Goal: Task Accomplishment & Management: Manage account settings

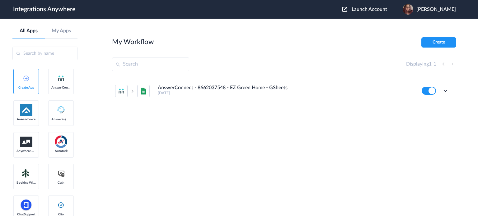
click at [386, 10] on span "Launch Account" at bounding box center [370, 9] width 36 height 5
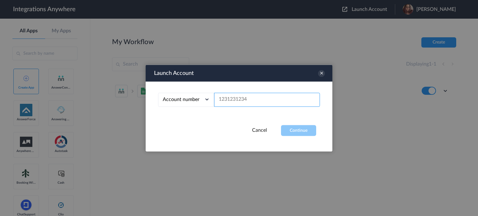
click at [265, 102] on input "text" at bounding box center [267, 100] width 106 height 14
paste input "8333676750"
type input "8333676750"
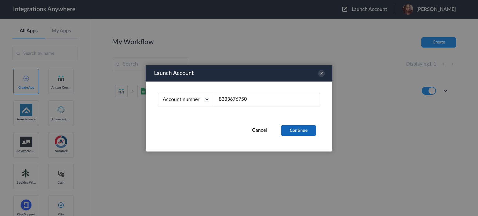
click at [289, 131] on button "Continue" at bounding box center [298, 130] width 35 height 11
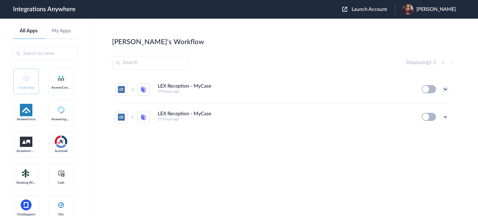
click at [444, 88] on icon at bounding box center [446, 89] width 6 height 6
click at [429, 103] on li "Edit" at bounding box center [428, 104] width 40 height 12
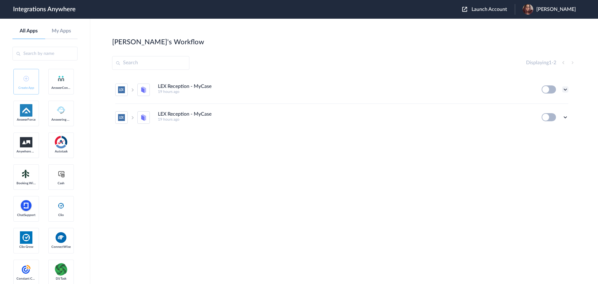
click at [478, 87] on icon at bounding box center [565, 89] width 6 height 6
click at [478, 112] on li "Task history" at bounding box center [548, 116] width 40 height 12
click at [478, 117] on icon at bounding box center [565, 117] width 6 height 6
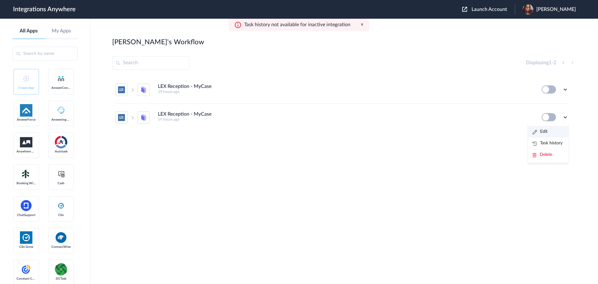
click at [478, 131] on link "Edit" at bounding box center [540, 131] width 15 height 4
click at [478, 118] on ul "LEX Reception - MyCase 19 hours ago Edit Task history Delete LEX Reception - My…" at bounding box center [341, 103] width 459 height 55
click at [478, 116] on icon at bounding box center [565, 117] width 6 height 6
click at [478, 153] on li "Delete" at bounding box center [548, 155] width 40 height 12
click at [478, 156] on span "Are you sure?" at bounding box center [544, 157] width 22 height 10
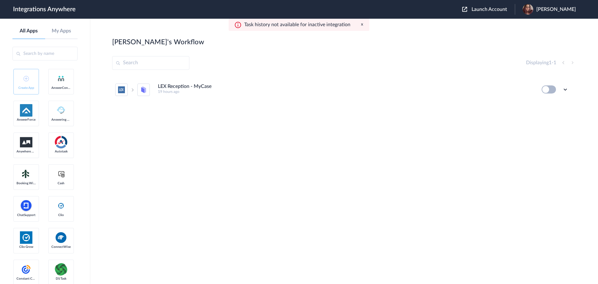
click at [478, 91] on button at bounding box center [549, 89] width 14 height 8
click at [398, 103] on li "LEX Reception - MyCase 19 hours ago Edit Task history Delete" at bounding box center [341, 89] width 453 height 27
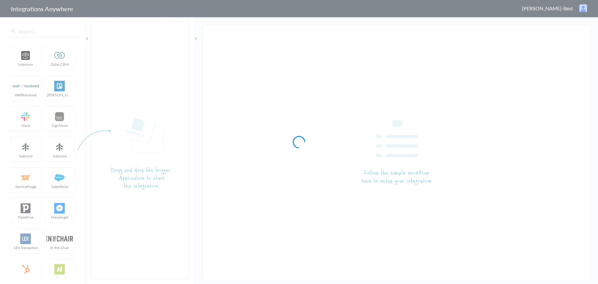
type input "LEX Reception - MyCase"
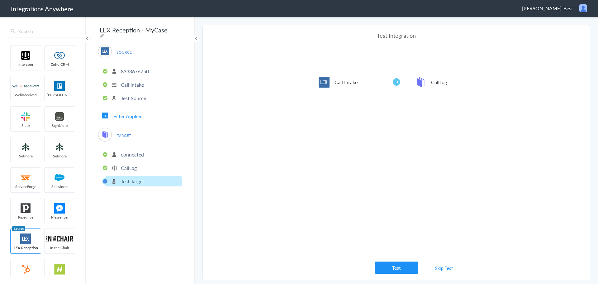
click at [126, 69] on p "8333676750" at bounding box center [135, 71] width 28 height 7
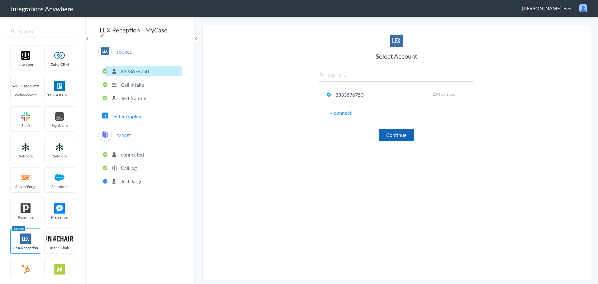
click at [400, 130] on button "Continue" at bounding box center [396, 135] width 35 height 12
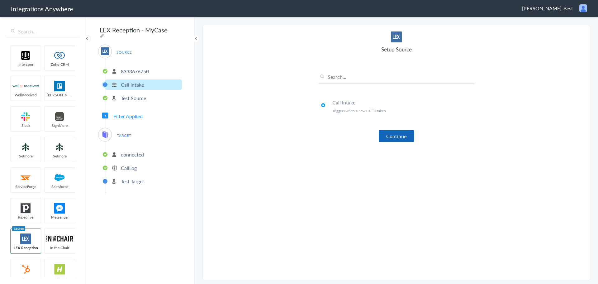
click at [396, 137] on button "Continue" at bounding box center [396, 136] width 35 height 12
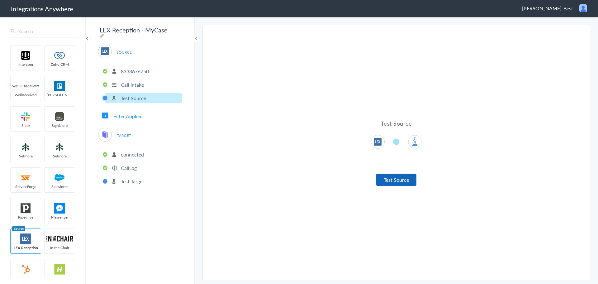
click at [395, 179] on button "Test Source" at bounding box center [396, 179] width 40 height 12
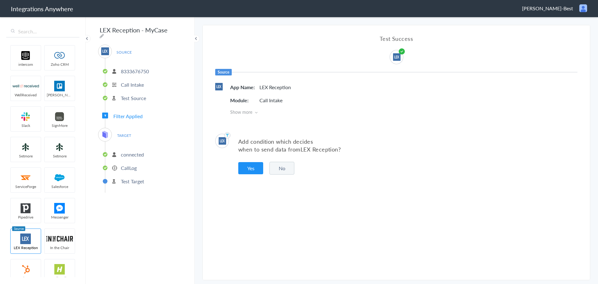
click at [277, 170] on button "No" at bounding box center [281, 168] width 25 height 13
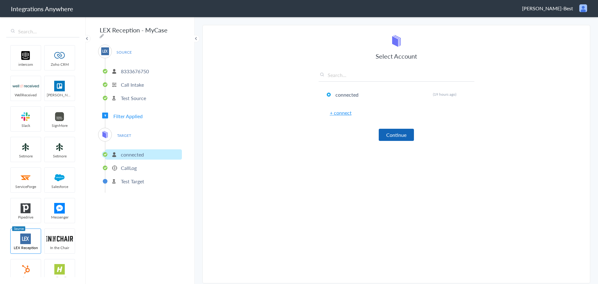
click at [395, 137] on button "Continue" at bounding box center [396, 135] width 35 height 12
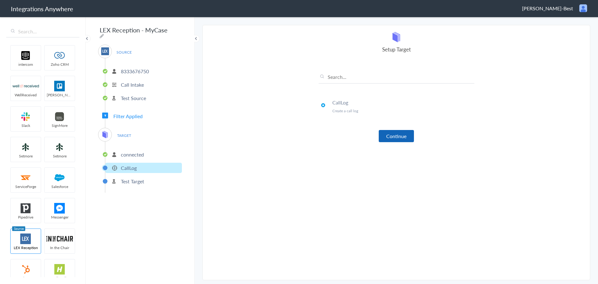
click at [396, 135] on button "Continue" at bounding box center [396, 136] width 35 height 12
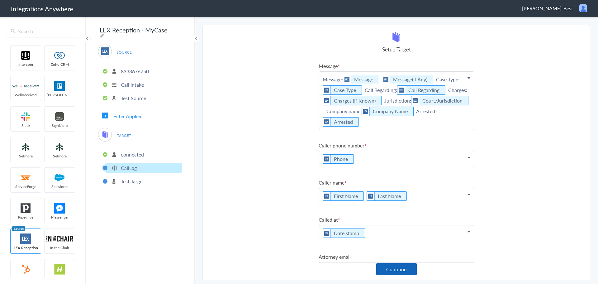
click at [402, 216] on button "Continue" at bounding box center [396, 269] width 40 height 12
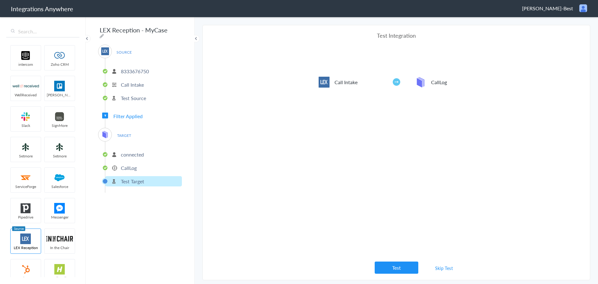
click at [140, 164] on li "CallLog" at bounding box center [143, 168] width 77 height 10
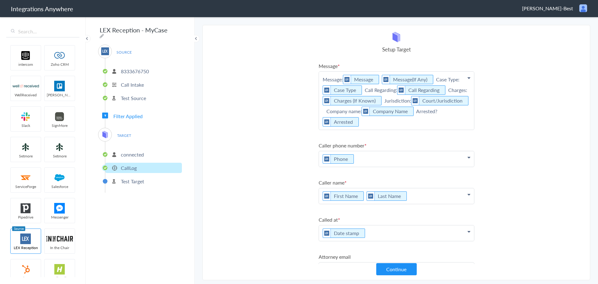
click at [435, 78] on p "Message: Message Message(If Any) Case Type: Case Type Call Regarding: Call Rega…" at bounding box center [396, 101] width 155 height 58
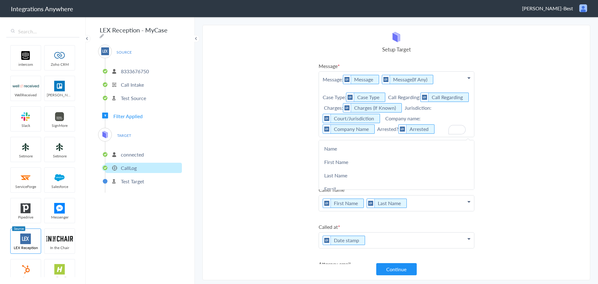
click at [389, 98] on p "Message: Message Message(If Any) Case Type: Case Type Call Regarding: Call Rega…" at bounding box center [396, 104] width 155 height 65
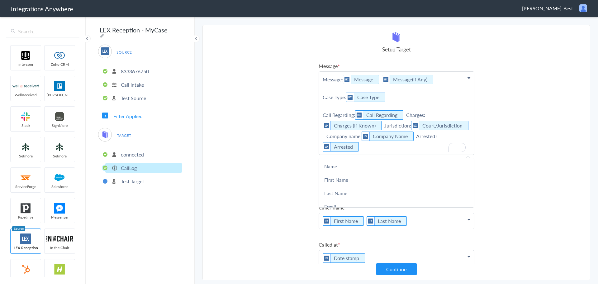
click at [407, 114] on p "Message: Message Message(If Any) Case Type: Case Type Call Regarding: Call Rega…" at bounding box center [396, 113] width 155 height 83
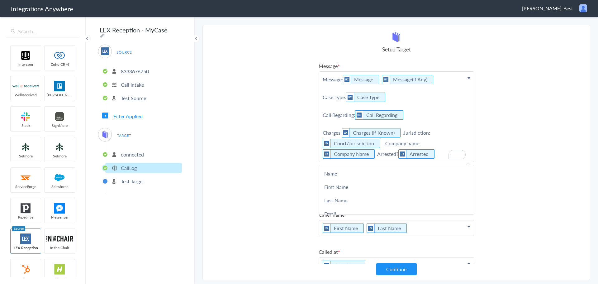
click at [403, 132] on p "Message: Message Message(If Any) Case Type: Case Type Call Regarding: Call Rega…" at bounding box center [396, 117] width 155 height 90
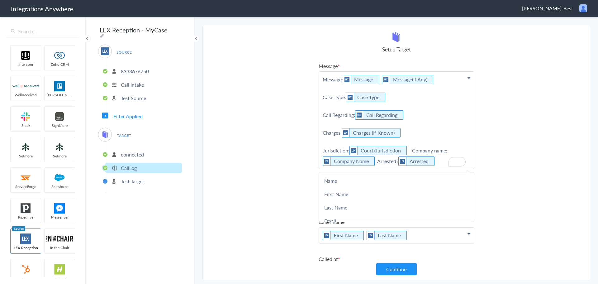
click at [412, 149] on p "Message: Message Message(If Any) Case Type: Case Type Call Regarding: Call Rega…" at bounding box center [396, 120] width 155 height 97
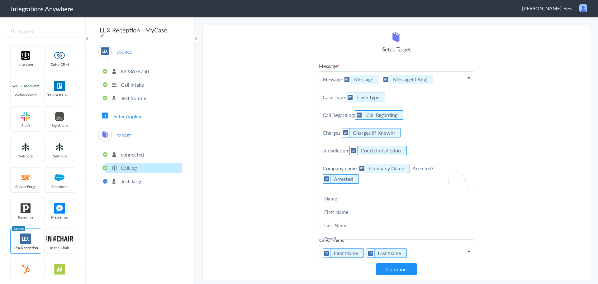
click at [412, 167] on p "Message: Message Message(If Any) Case Type: Case Type Call Regarding: Call Rega…" at bounding box center [396, 129] width 155 height 115
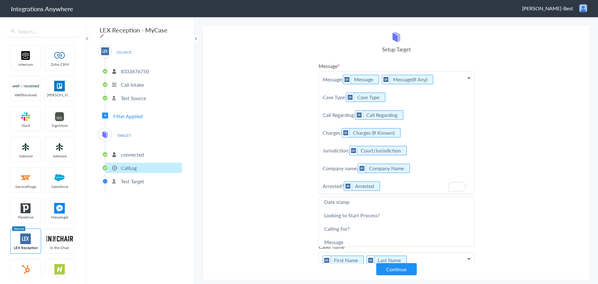
scroll to position [125, 0]
click at [266, 193] on section "Select Account 8333676750 Rename Delete (19 hours ago) + connect Continue Setup…" at bounding box center [396, 152] width 388 height 255
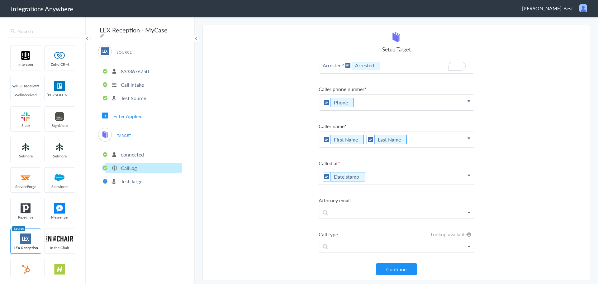
scroll to position [121, 0]
click at [405, 216] on button "Continue" at bounding box center [396, 269] width 40 height 12
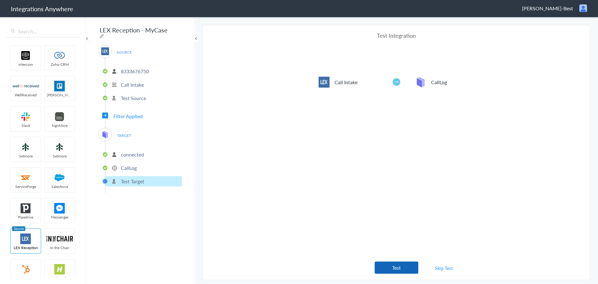
click at [405, 216] on button "Test" at bounding box center [397, 267] width 44 height 12
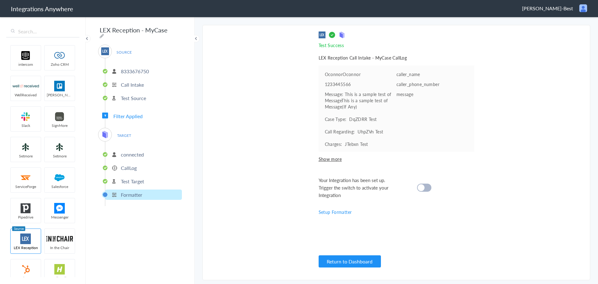
click at [424, 187] on cite at bounding box center [421, 187] width 7 height 7
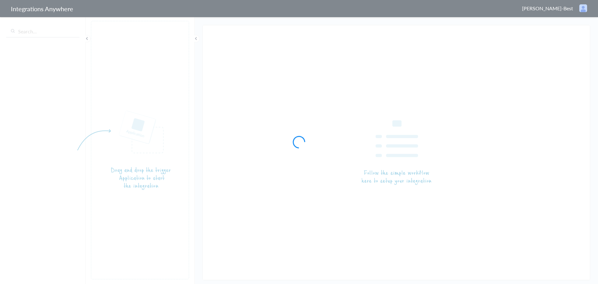
type input "LEX Reception - MyCase"
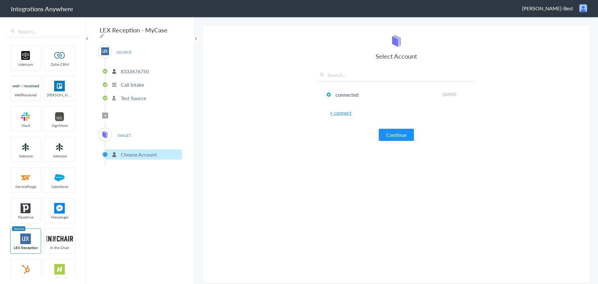
click at [136, 71] on p "8333676750" at bounding box center [135, 71] width 28 height 7
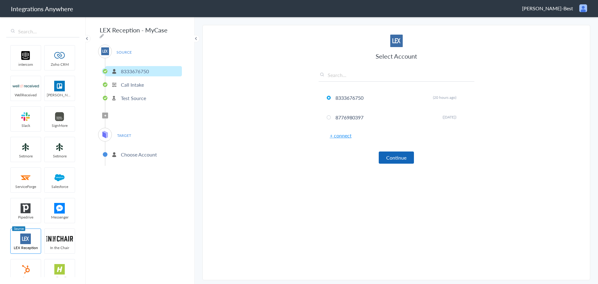
click at [400, 157] on button "Continue" at bounding box center [396, 157] width 35 height 12
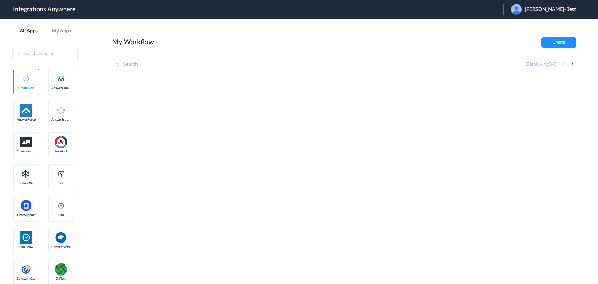
click at [556, 7] on span "[PERSON_NAME]-Best" at bounding box center [550, 10] width 51 height 6
click at [519, 25] on link "Logout" at bounding box center [514, 25] width 13 height 4
click at [507, 10] on span "Launch Account" at bounding box center [490, 9] width 36 height 5
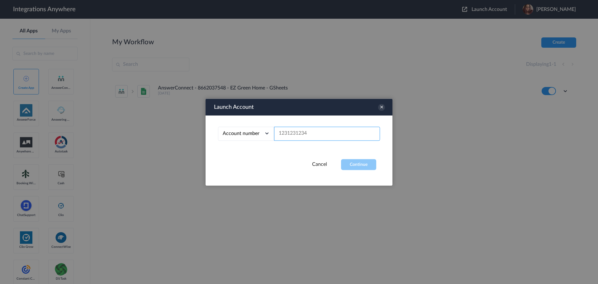
click at [300, 131] on input "text" at bounding box center [327, 133] width 106 height 14
paste input "8333676750"
type input "8333676750"
click at [352, 163] on button "Continue" at bounding box center [358, 164] width 35 height 11
